Goal: Check status: Check status

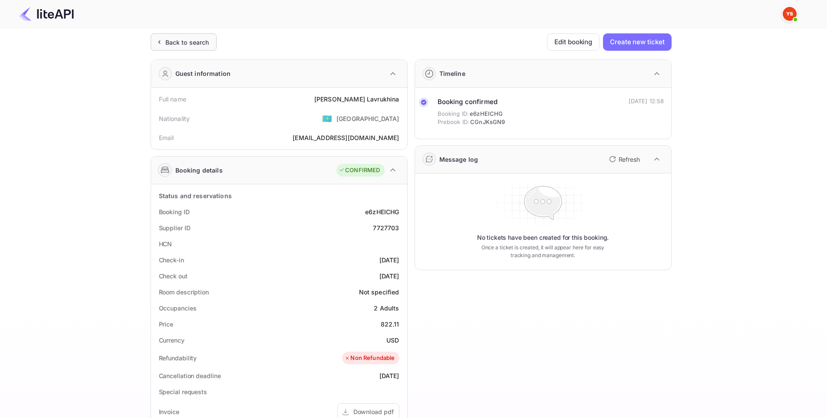
click at [195, 47] on div "Back to search" at bounding box center [184, 41] width 66 height 17
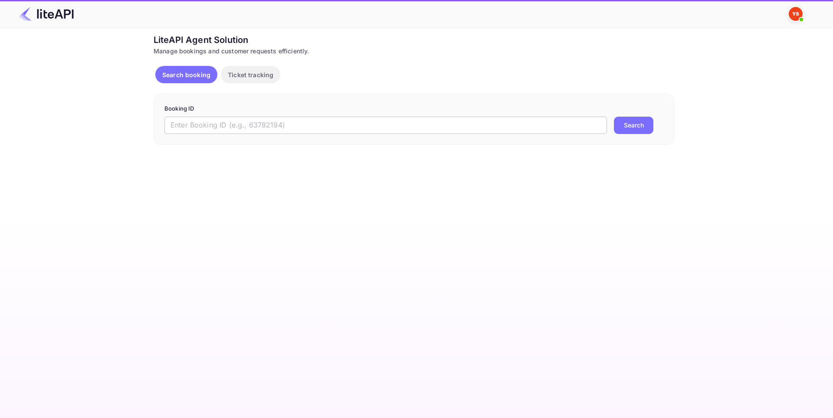
click at [295, 128] on input "text" at bounding box center [386, 125] width 443 height 17
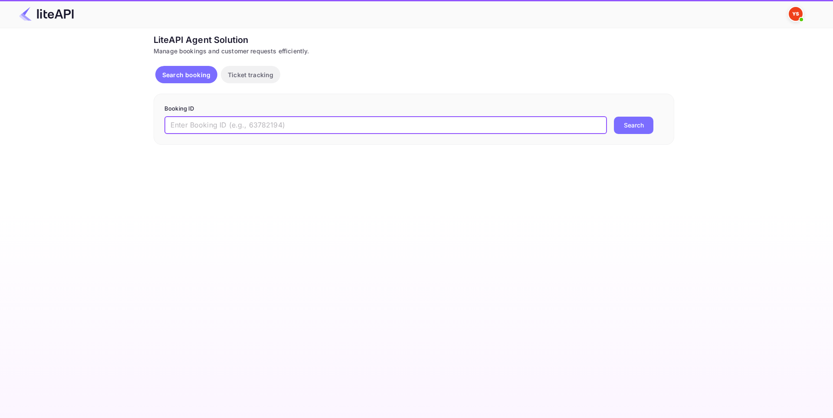
paste input "8861549"
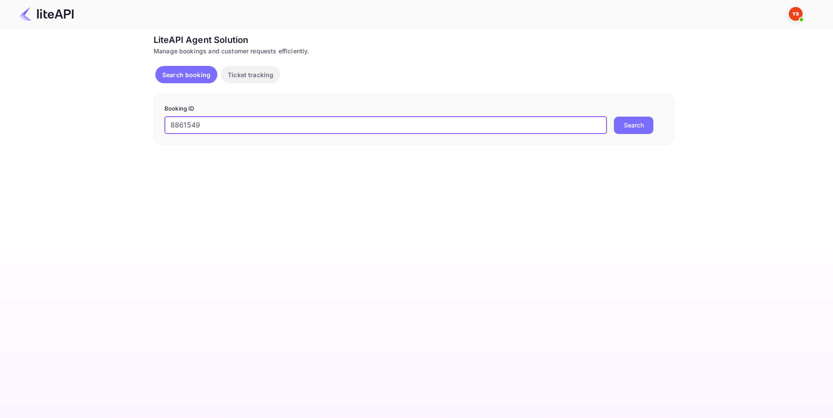
type input "8861549"
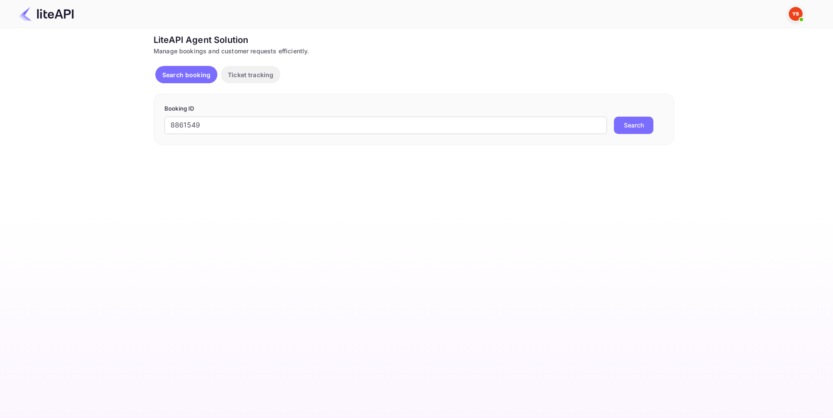
click at [641, 123] on button "Search" at bounding box center [634, 125] width 40 height 17
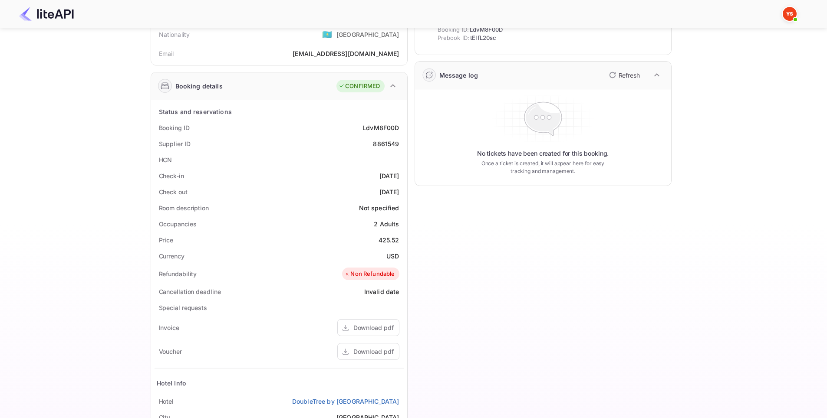
scroll to position [83, 0]
click at [384, 145] on div "8861549" at bounding box center [386, 145] width 26 height 9
copy div "8861549"
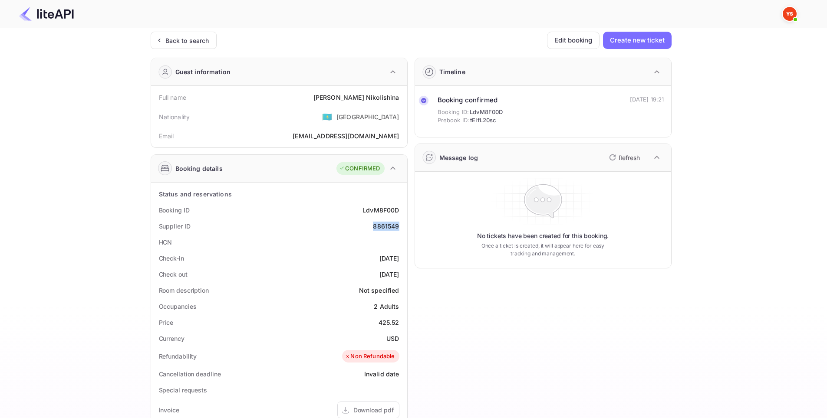
scroll to position [0, 0]
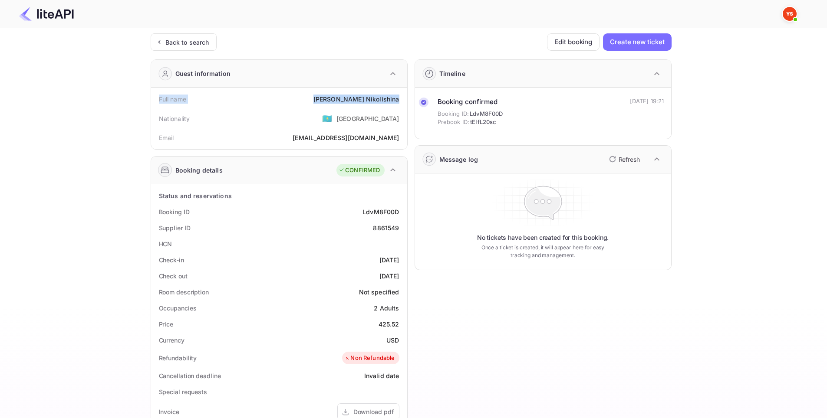
drag, startPoint x: 253, startPoint y: 96, endPoint x: 402, endPoint y: 97, distance: 148.9
click at [402, 97] on div "Full name [PERSON_NAME] Nationality 🇰🇿 [DEMOGRAPHIC_DATA] [PERSON_NAME] [PERSON…" at bounding box center [279, 119] width 256 height 62
copy div "Full name [PERSON_NAME]"
drag, startPoint x: 163, startPoint y: 229, endPoint x: 401, endPoint y: 280, distance: 243.3
click at [401, 280] on div "Status and reservations Booking ID LdvM8F00D Supplier ID 8861549 HCN Check-in […" at bounding box center [279, 399] width 249 height 423
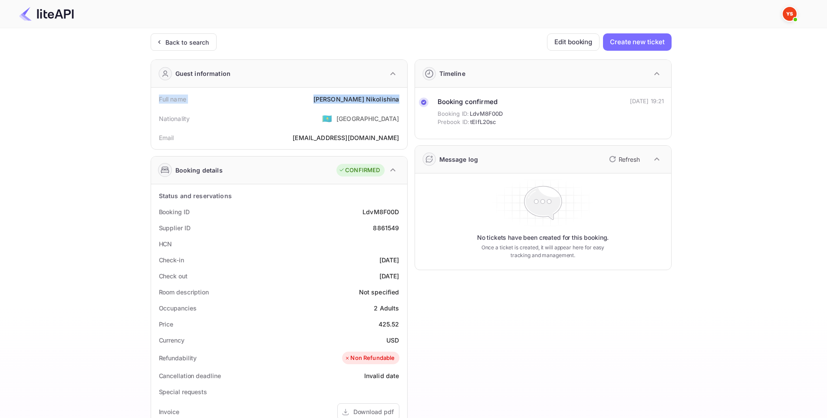
copy div "Supplier ID 8861549 HCN Check-in [DATE] Check out [DATE]"
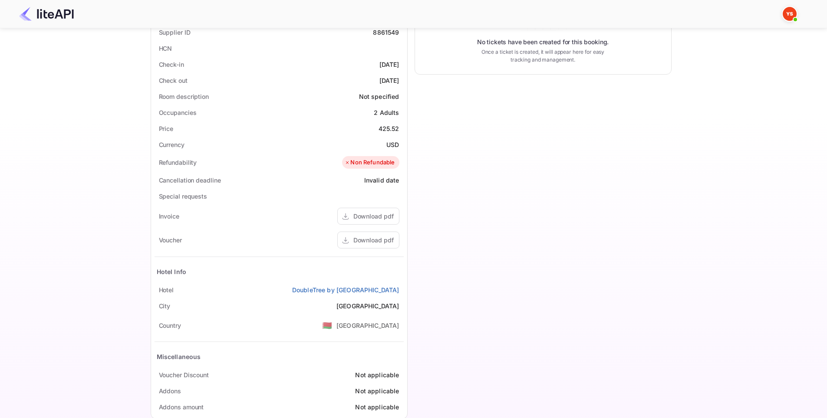
scroll to position [213, 0]
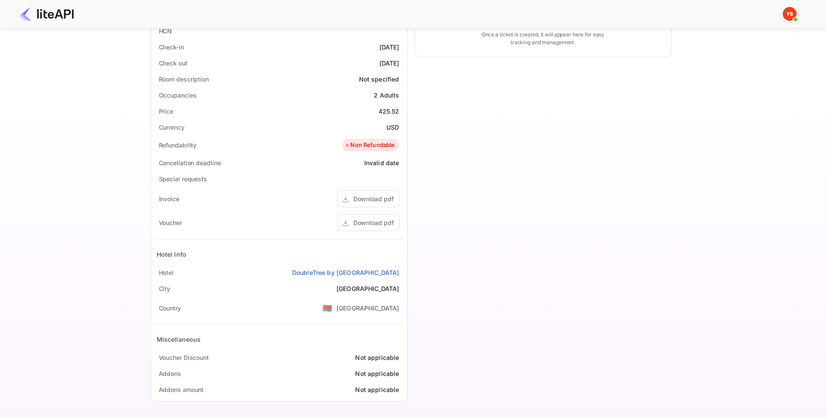
drag, startPoint x: 149, startPoint y: 270, endPoint x: 401, endPoint y: 269, distance: 251.3
click at [401, 269] on div "Ticket Affiliate URL [URL][DOMAIN_NAME] Business partner name Nuitee Travel Cus…" at bounding box center [410, 114] width 801 height 588
copy div "Hotel DoubleTree by [GEOGRAPHIC_DATA]"
